Goal: Information Seeking & Learning: Learn about a topic

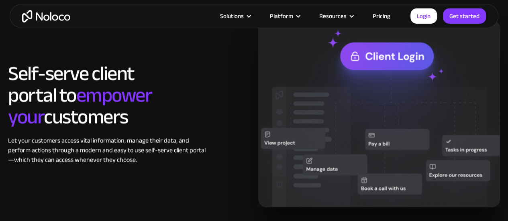
scroll to position [681, 0]
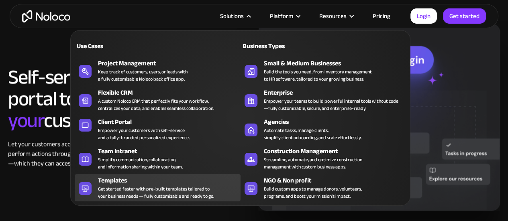
click at [146, 190] on div "Get started faster with pre-built templates tailored to your business needs — f…" at bounding box center [156, 193] width 116 height 14
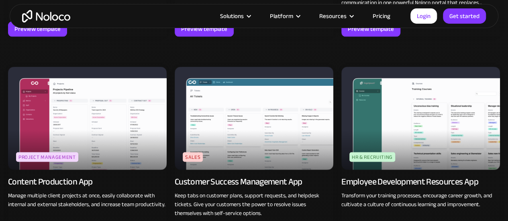
scroll to position [723, 0]
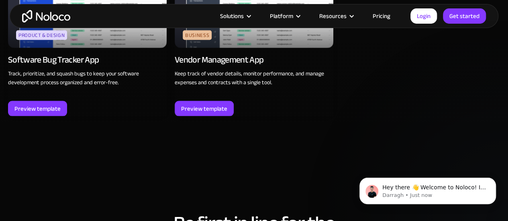
scroll to position [2330, 0]
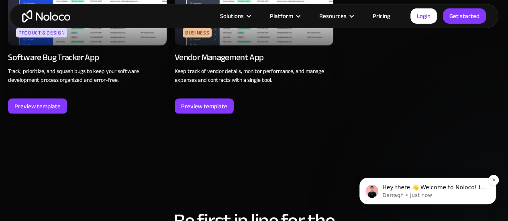
click at [431, 190] on p "Hey there 👋 Welcome to Noloco! If you have any questions, just reply to this me…" at bounding box center [434, 188] width 104 height 8
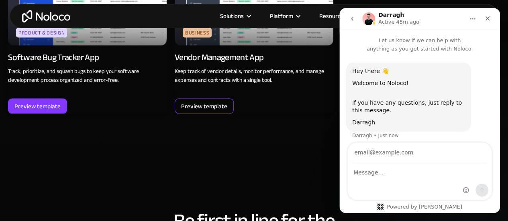
scroll to position [5, 0]
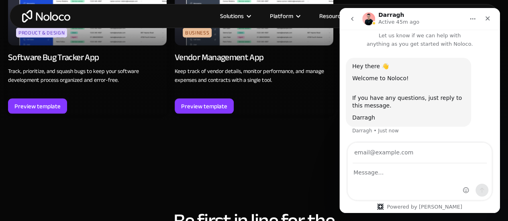
click at [283, 104] on div "Preview template" at bounding box center [254, 106] width 159 height 15
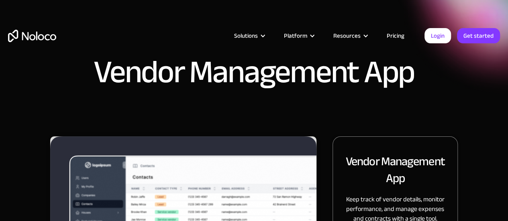
click at [257, 34] on div "Solutions" at bounding box center [246, 36] width 24 height 10
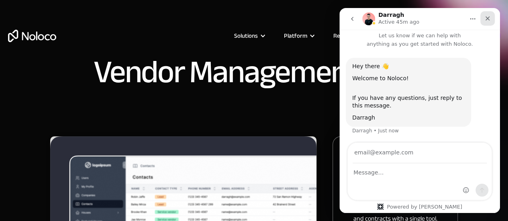
click at [489, 17] on icon "Close" at bounding box center [488, 18] width 4 height 4
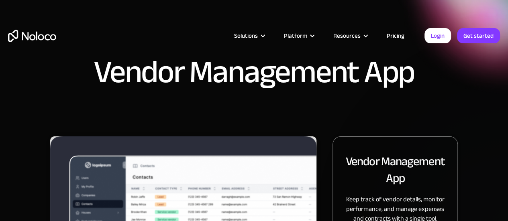
scroll to position [5, 0]
